Goal: Task Accomplishment & Management: Use online tool/utility

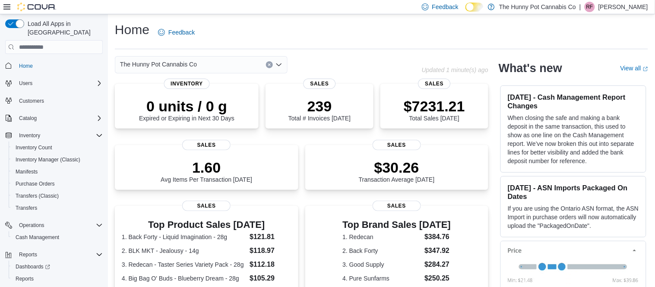
scroll to position [13, 0]
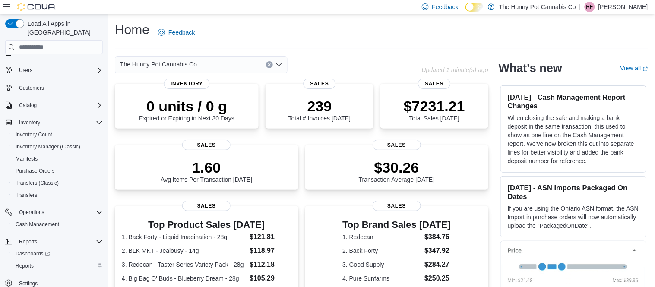
click at [38, 261] on div "Reports" at bounding box center [57, 266] width 91 height 10
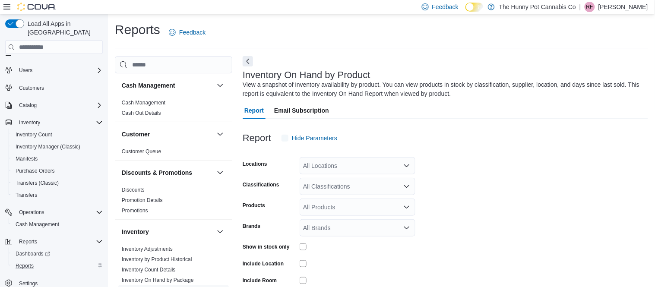
scroll to position [28, 0]
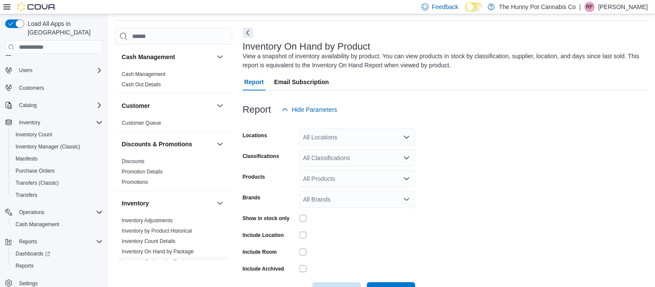
click at [338, 139] on div "All Locations" at bounding box center [357, 137] width 116 height 17
type input "****"
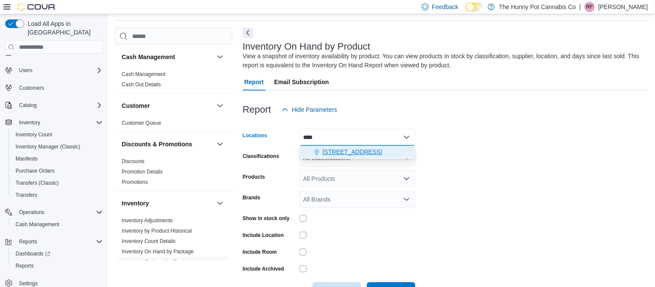
click at [342, 155] on span "[STREET_ADDRESS]" at bounding box center [352, 152] width 60 height 9
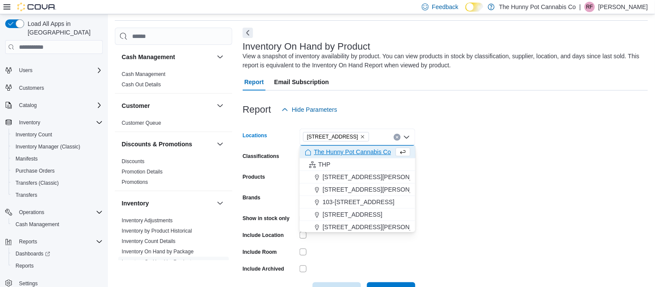
click at [427, 154] on form "Locations [STREET_ADDRESS] Selected. [STREET_ADDRESS] Backspace to delete [STRE…" at bounding box center [444, 208] width 405 height 181
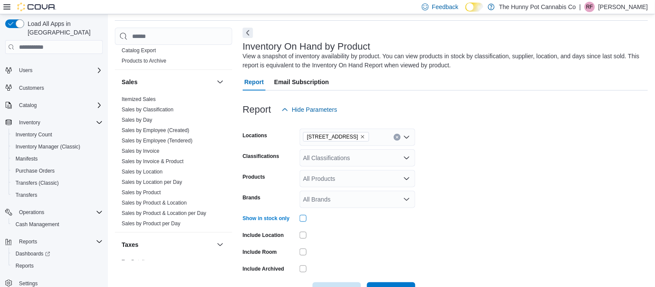
scroll to position [478, 0]
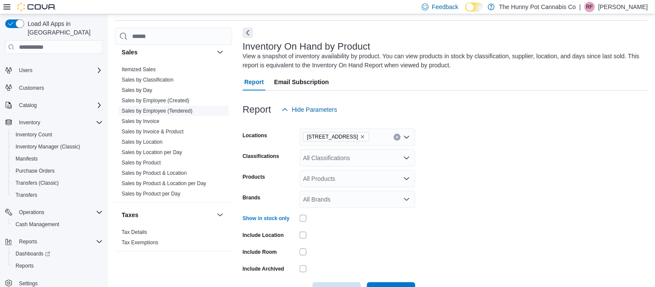
click at [180, 112] on link "Sales by Employee (Tendered)" at bounding box center [157, 111] width 71 height 6
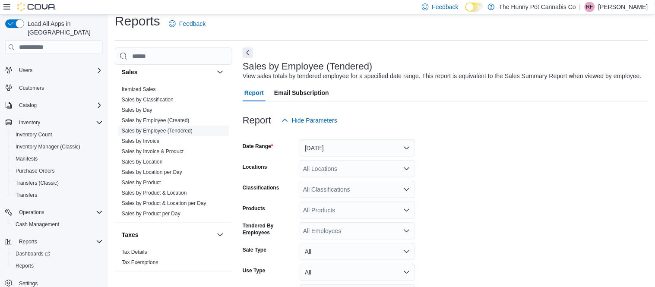
scroll to position [28, 0]
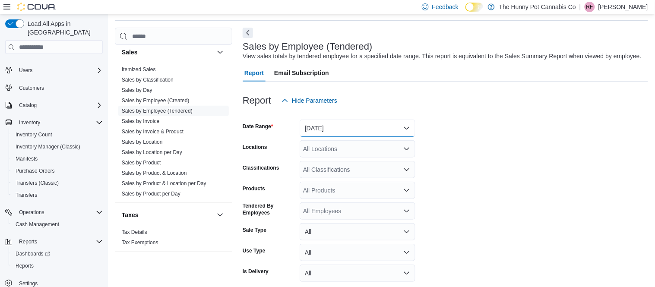
click at [300, 134] on button "[DATE]" at bounding box center [357, 128] width 116 height 17
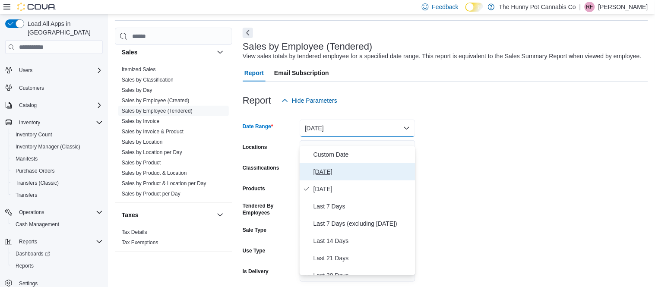
click at [346, 169] on span "[DATE]" at bounding box center [362, 172] width 98 height 10
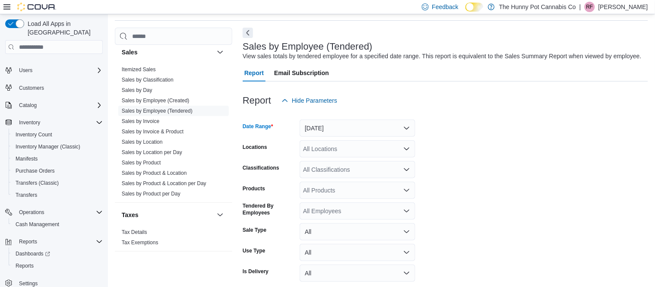
click at [346, 169] on form "Date Range [DATE] Locations All Locations Classifications All Classifications P…" at bounding box center [444, 207] width 405 height 197
click at [342, 157] on div "All Locations" at bounding box center [357, 148] width 116 height 17
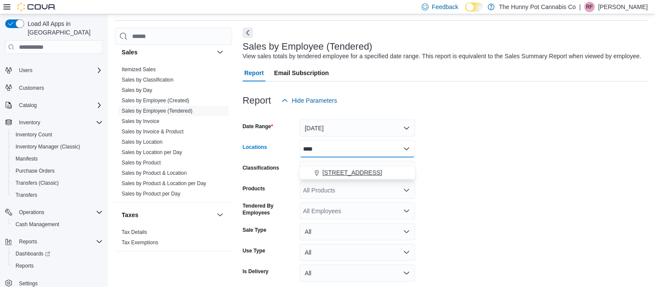
type input "****"
click at [347, 168] on span "[STREET_ADDRESS]" at bounding box center [352, 172] width 60 height 9
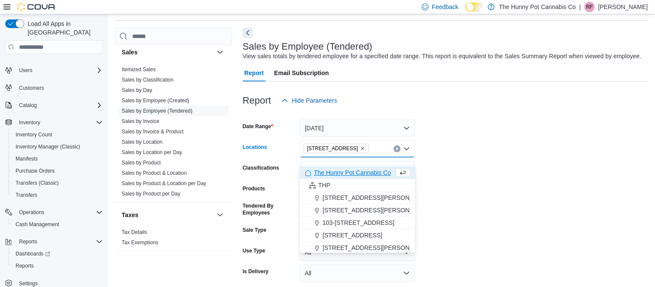
click at [439, 148] on form "Date Range [DATE] Locations [STREET_ADDRESS] Selected. [STREET_ADDRESS] Backspa…" at bounding box center [444, 207] width 405 height 197
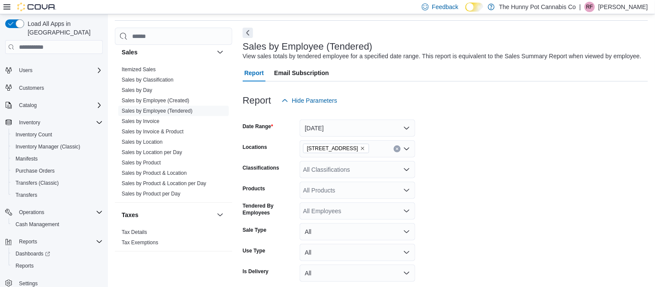
scroll to position [73, 0]
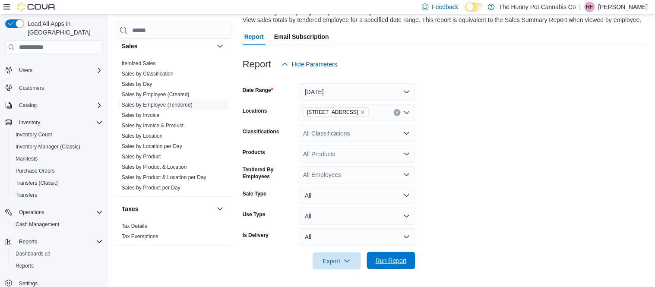
click at [391, 256] on span "Run Report" at bounding box center [391, 260] width 38 height 17
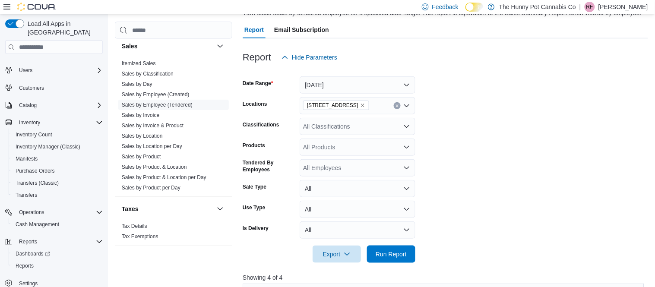
scroll to position [69, 0]
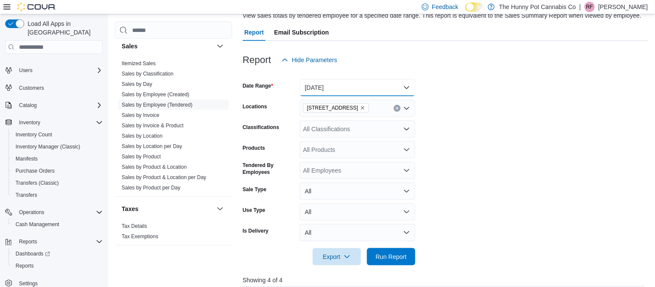
click at [343, 96] on button "[DATE]" at bounding box center [357, 87] width 116 height 17
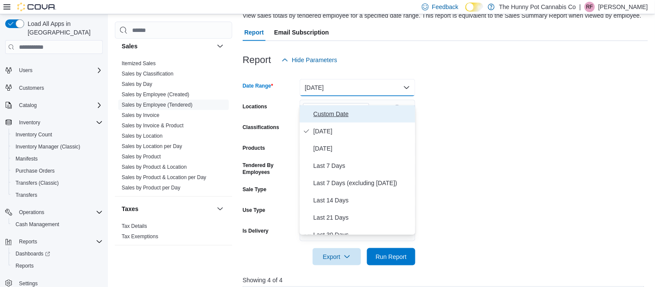
click at [335, 113] on span "Custom Date" at bounding box center [362, 114] width 98 height 10
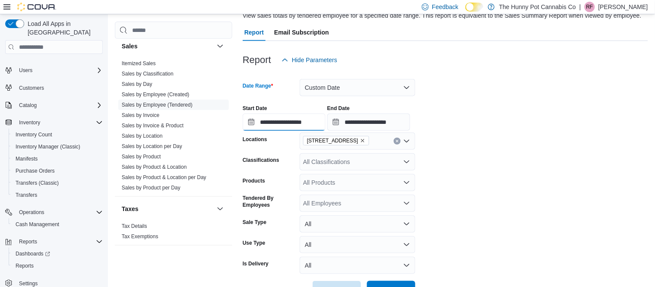
click at [307, 131] on input "**********" at bounding box center [283, 121] width 83 height 17
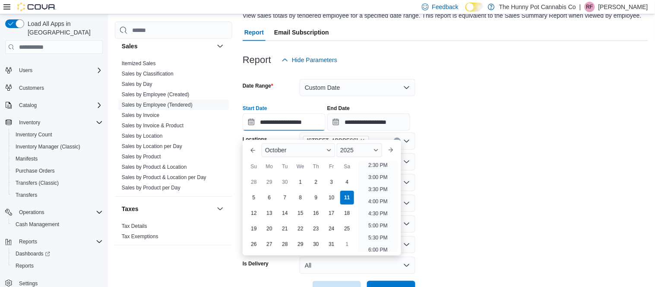
scroll to position [354, 0]
click at [374, 223] on li "5:00 PM" at bounding box center [378, 224] width 26 height 10
type input "**********"
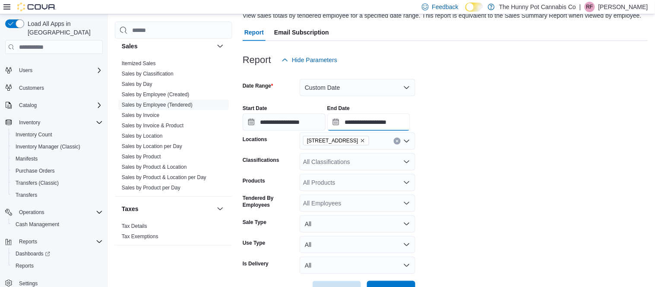
click at [410, 128] on input "**********" at bounding box center [368, 121] width 83 height 17
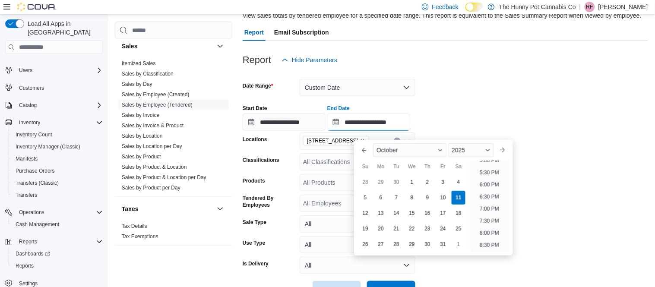
scroll to position [416, 0]
click at [486, 193] on ul "12:00 AM 12:30 AM 1:00 AM 1:30 AM 2:00 AM 2:30 AM 3:00 AM 3:30 AM 4:00 AM 4:30 …" at bounding box center [488, 206] width 39 height 91
click at [486, 191] on li "6:00 PM" at bounding box center [489, 187] width 26 height 10
type input "**********"
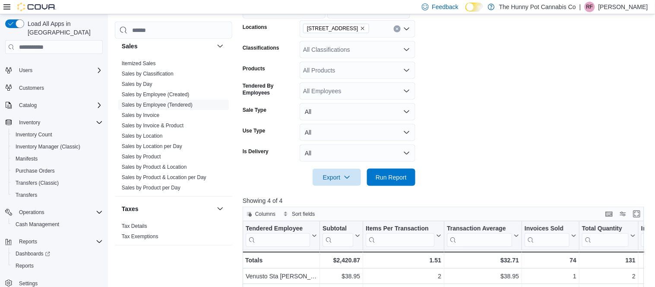
scroll to position [183, 0]
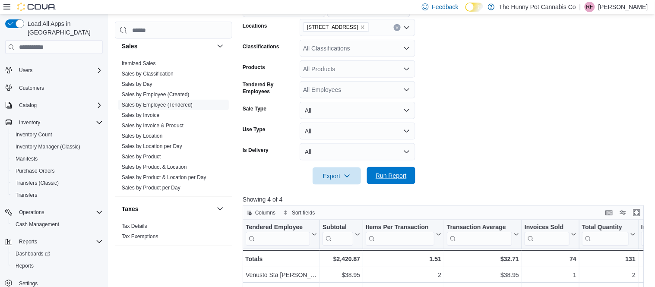
click at [413, 184] on button "Run Report" at bounding box center [391, 175] width 48 height 17
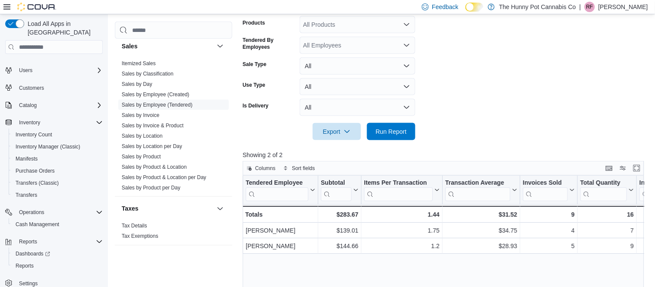
scroll to position [228, 0]
